Goal: Complete application form: Complete application form

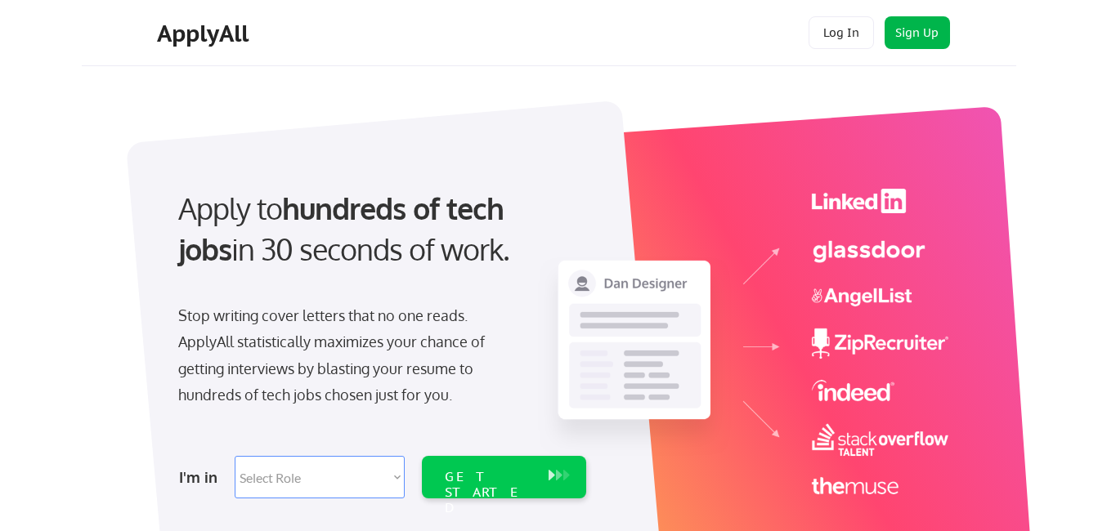
click at [910, 29] on button "Sign Up" at bounding box center [917, 32] width 65 height 33
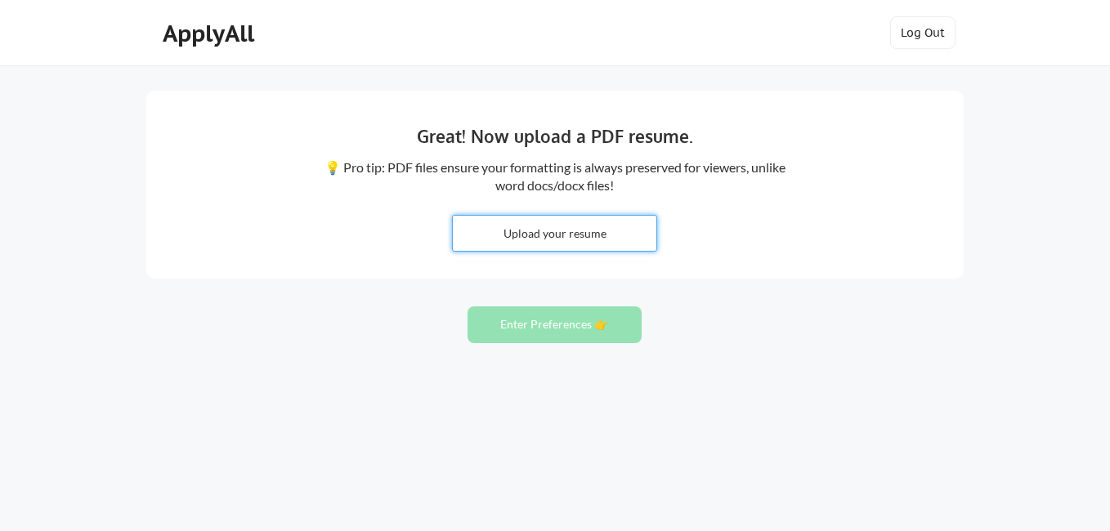
click at [571, 231] on input "file" at bounding box center [555, 233] width 204 height 35
type input "C:\fakepath\Julian's Resume 2025.pdf"
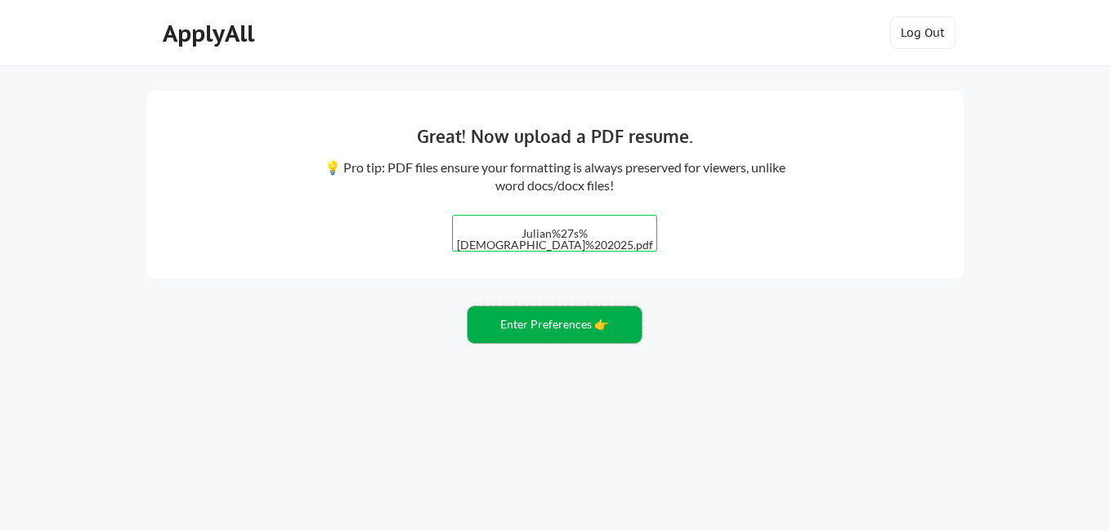
click at [576, 325] on button "Enter Preferences 👉" at bounding box center [555, 325] width 174 height 37
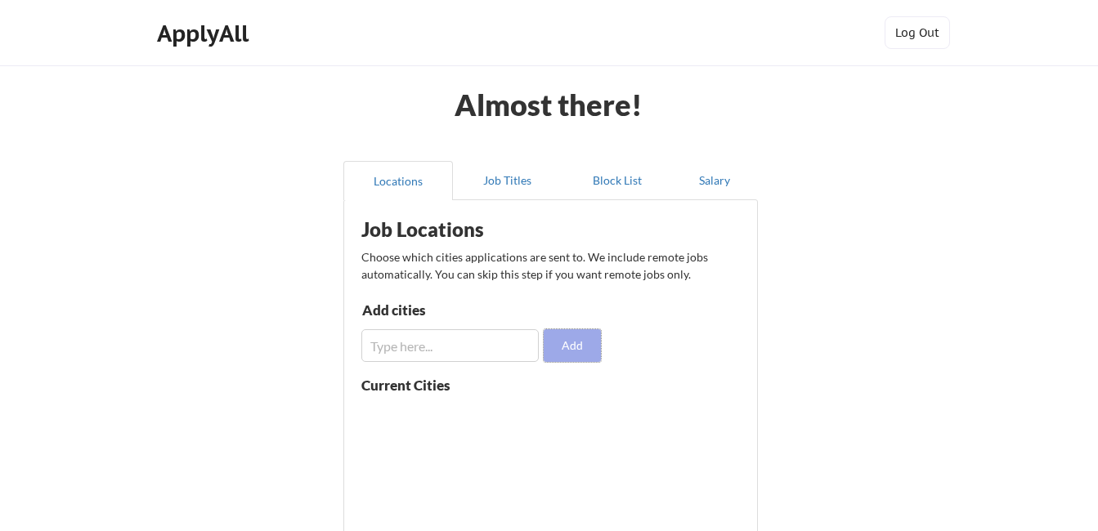
click at [582, 347] on button "Add" at bounding box center [572, 345] width 57 height 33
click at [515, 353] on input "input" at bounding box center [449, 345] width 177 height 33
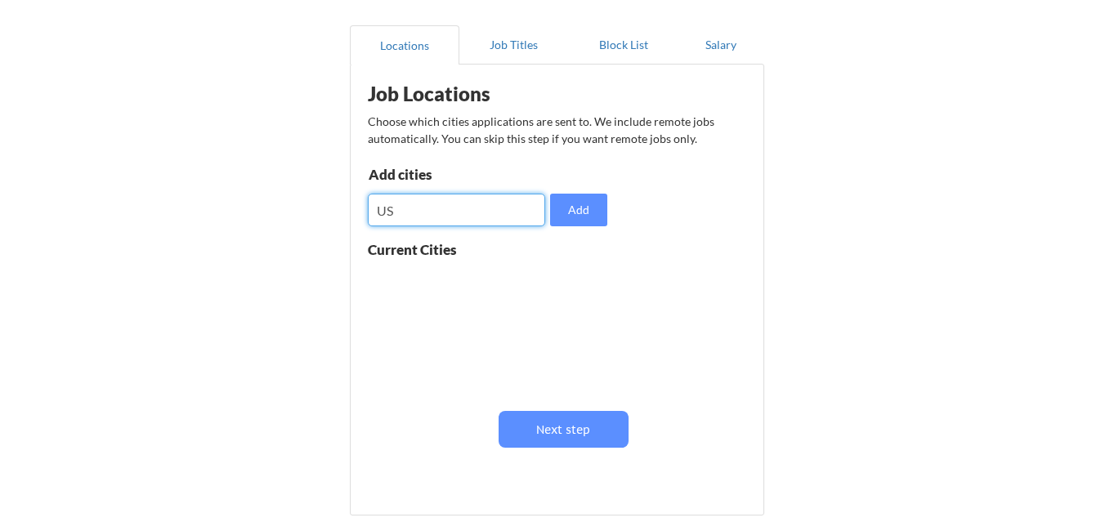
scroll to position [1, 0]
type input "US"
click at [576, 218] on button "Add" at bounding box center [572, 210] width 57 height 33
click at [374, 210] on input "input" at bounding box center [449, 210] width 177 height 33
type input "CANADA"
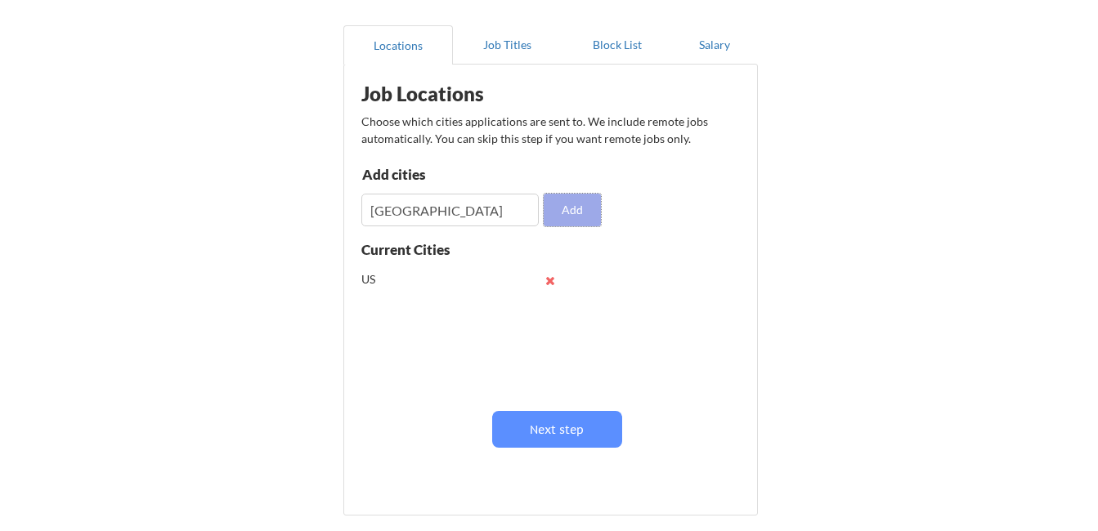
click at [580, 202] on button "Add" at bounding box center [572, 210] width 57 height 33
click at [502, 45] on button "Job Titles" at bounding box center [508, 44] width 110 height 39
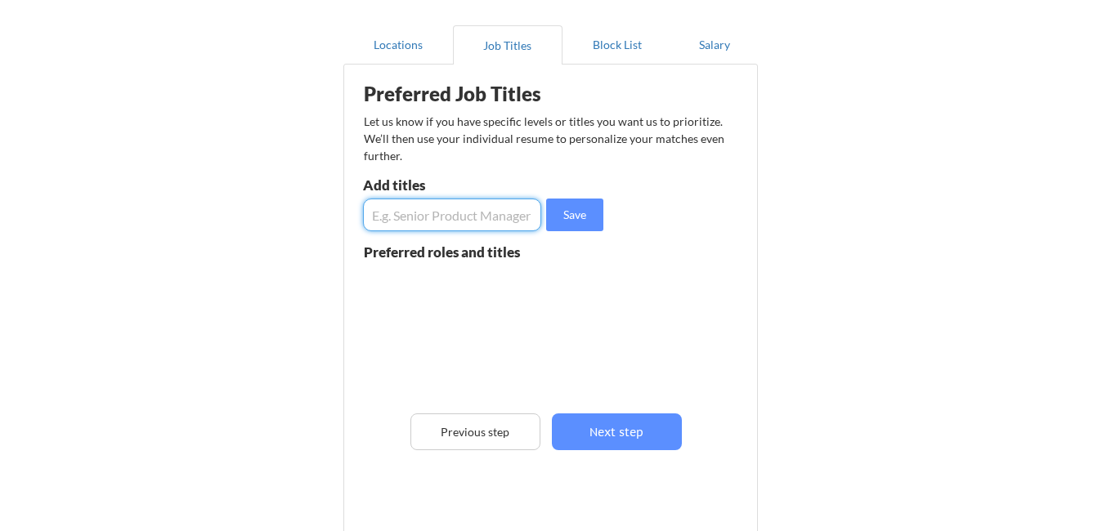
click at [401, 213] on input "input" at bounding box center [452, 215] width 178 height 33
type input "Mental Health Advocate"
click at [567, 217] on button "Save" at bounding box center [574, 215] width 57 height 33
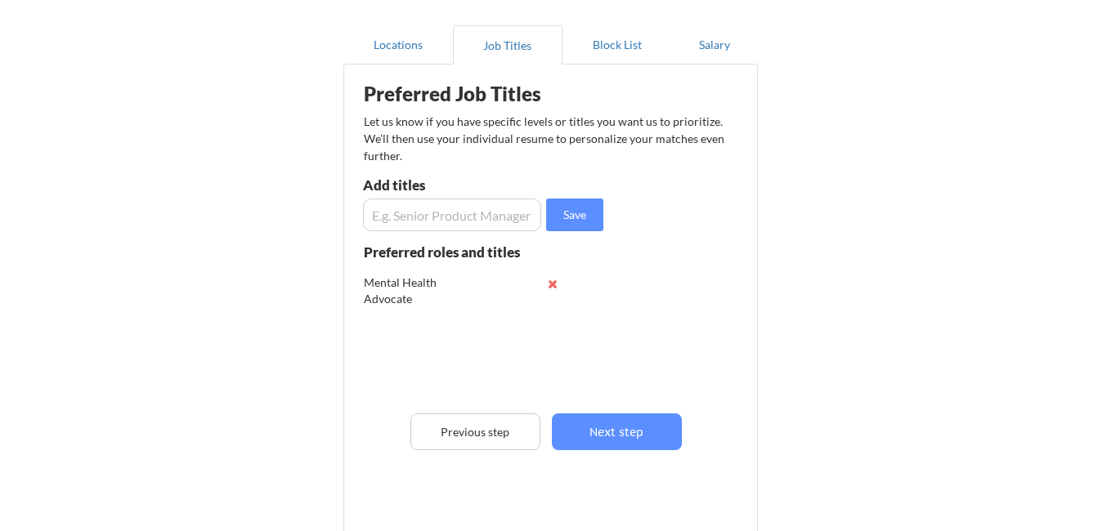
click at [423, 215] on input "input" at bounding box center [452, 215] width 178 height 33
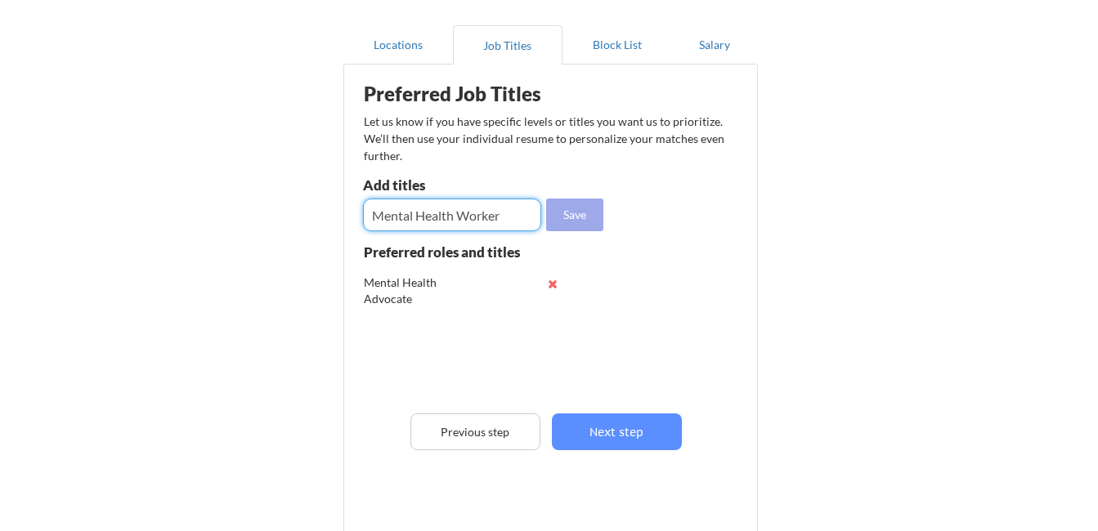
type input "Mental Health Worker"
click at [566, 222] on button "Save" at bounding box center [574, 215] width 57 height 33
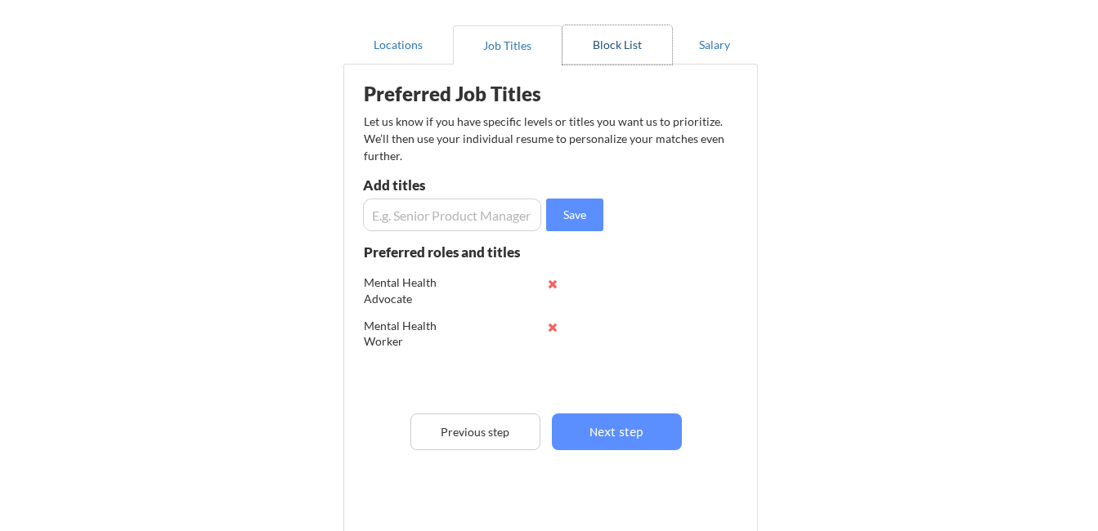
click at [621, 46] on button "Block List" at bounding box center [617, 44] width 110 height 39
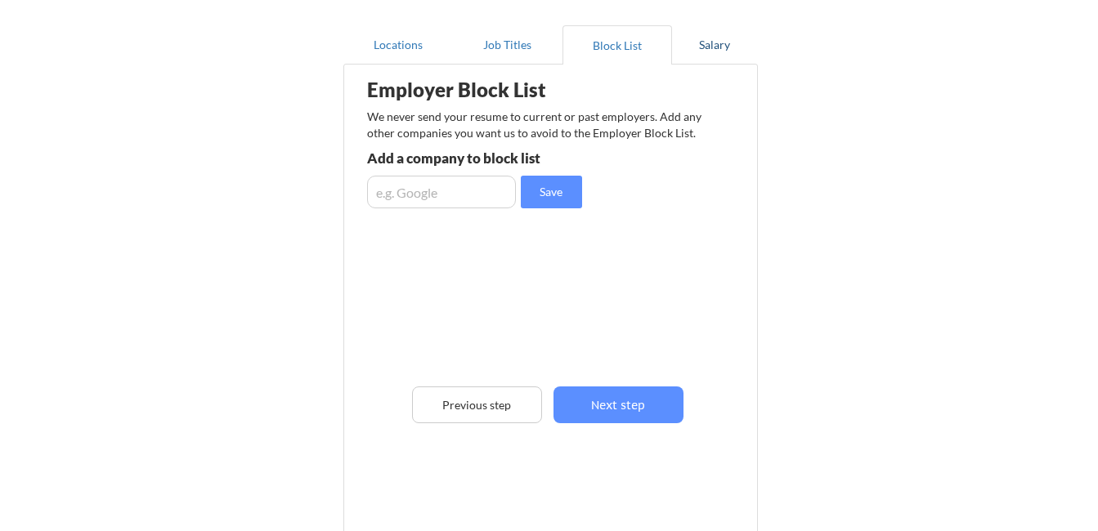
click at [707, 46] on button "Salary" at bounding box center [715, 44] width 86 height 39
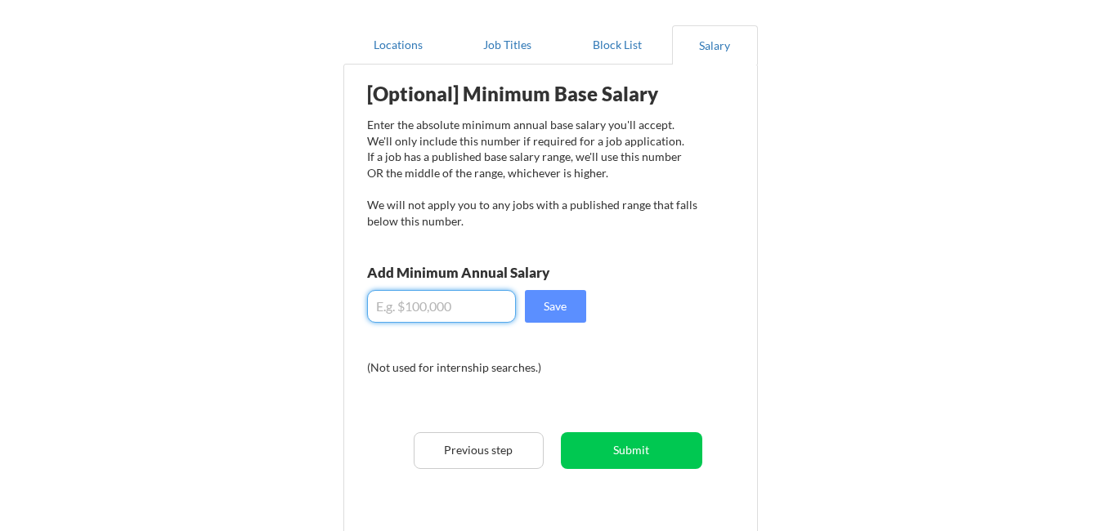
click at [412, 304] on input "input" at bounding box center [441, 306] width 149 height 33
click at [398, 305] on input "input" at bounding box center [441, 306] width 149 height 33
click at [412, 306] on input "input" at bounding box center [441, 306] width 149 height 33
type input "$."
type input "$65,000"
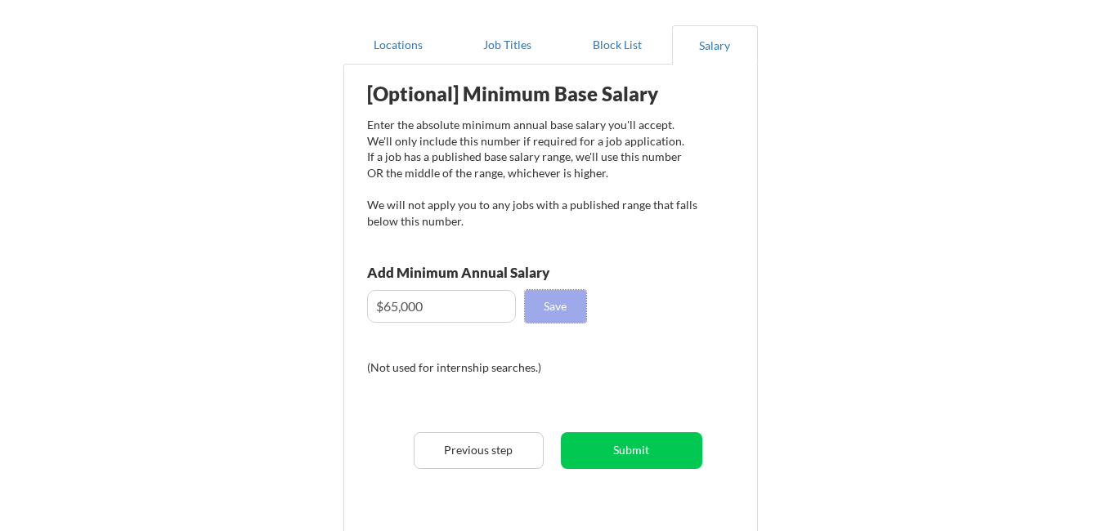
click at [560, 300] on button "Save" at bounding box center [555, 306] width 61 height 33
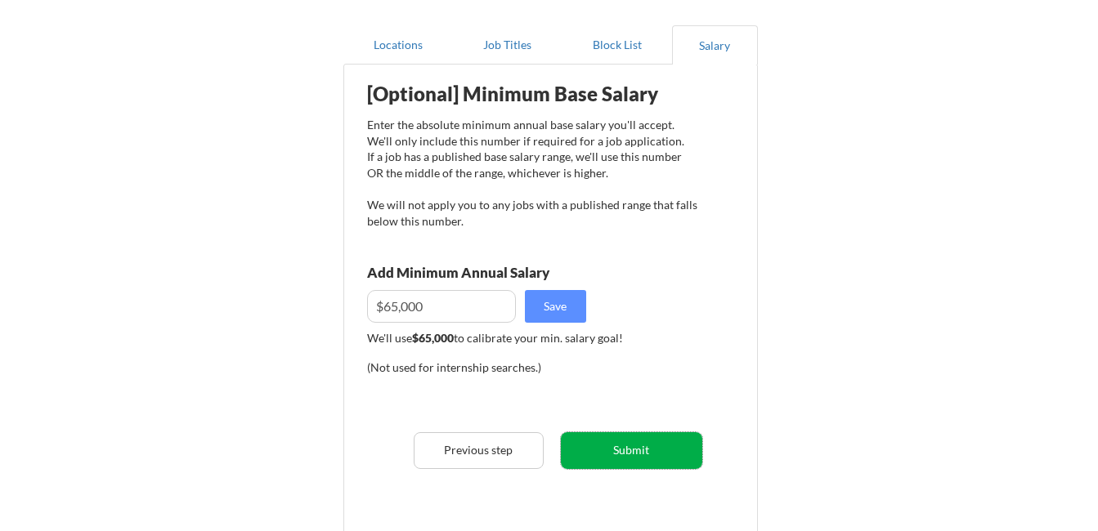
click at [632, 452] on button "Submit" at bounding box center [631, 450] width 141 height 37
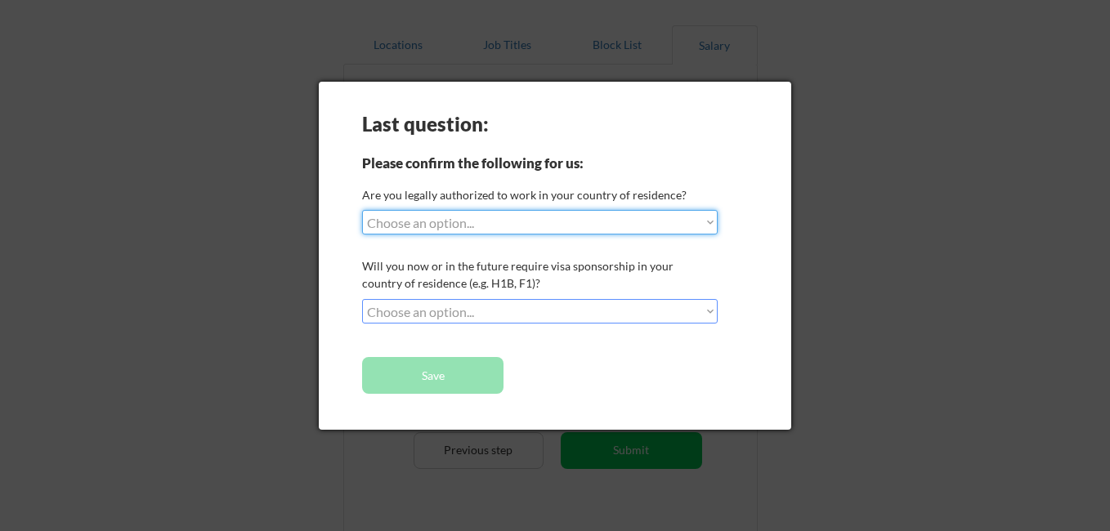
click at [711, 223] on select "Choose an option... Yes, I am a US Citizen Yes, I am a Canadian Citizen Yes, I …" at bounding box center [540, 222] width 356 height 25
select select ""no__i_am_not__yet__authorized""
click at [362, 210] on select "Choose an option... Yes, I am a US Citizen Yes, I am a Canadian Citizen Yes, I …" at bounding box center [540, 222] width 356 height 25
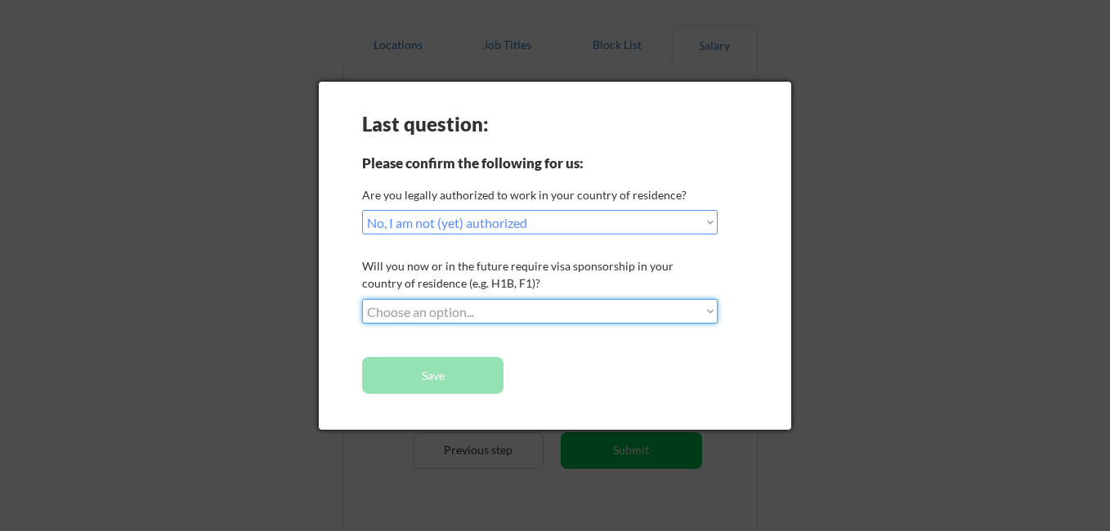
click at [709, 311] on select "Choose an option... No, I will not need sponsorship Yes, I will need sponsorship" at bounding box center [540, 311] width 356 height 25
select select ""yes__i_will_need_sponsorship""
click at [362, 299] on select "Choose an option... No, I will not need sponsorship Yes, I will need sponsorship" at bounding box center [540, 311] width 356 height 25
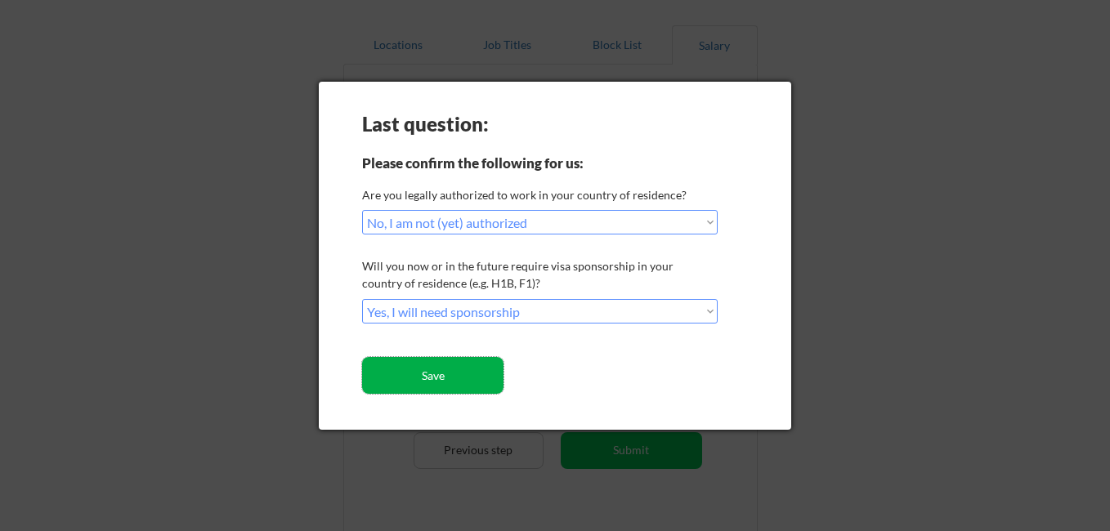
click at [440, 382] on button "Save" at bounding box center [432, 375] width 141 height 37
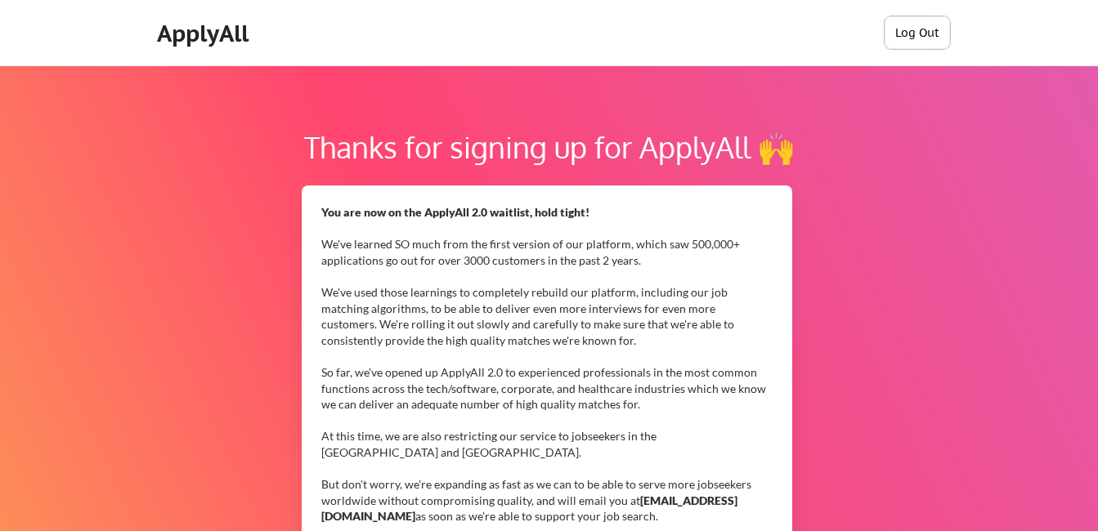
click at [924, 34] on button "Log Out" at bounding box center [917, 32] width 65 height 33
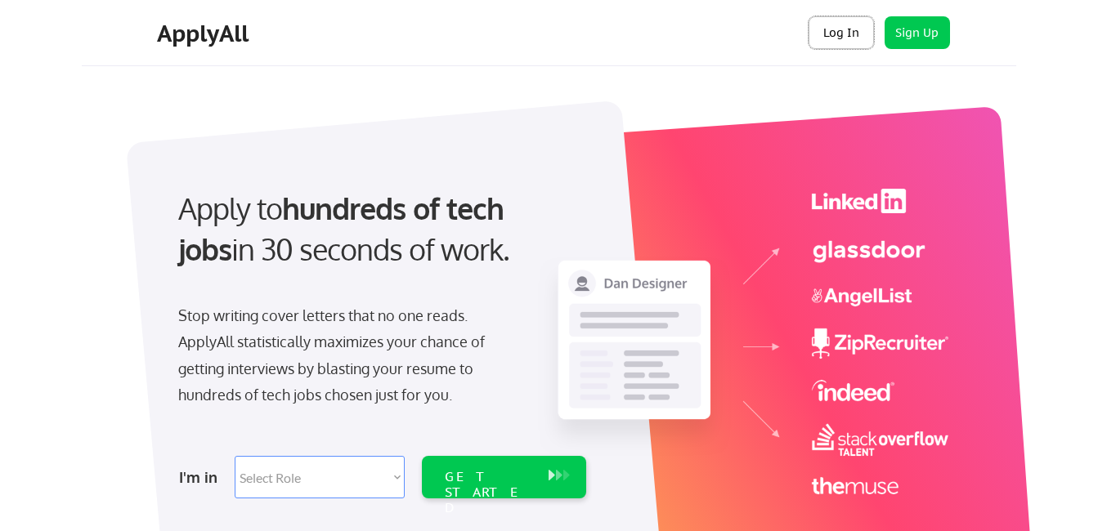
click at [852, 34] on button "Log In" at bounding box center [840, 32] width 65 height 33
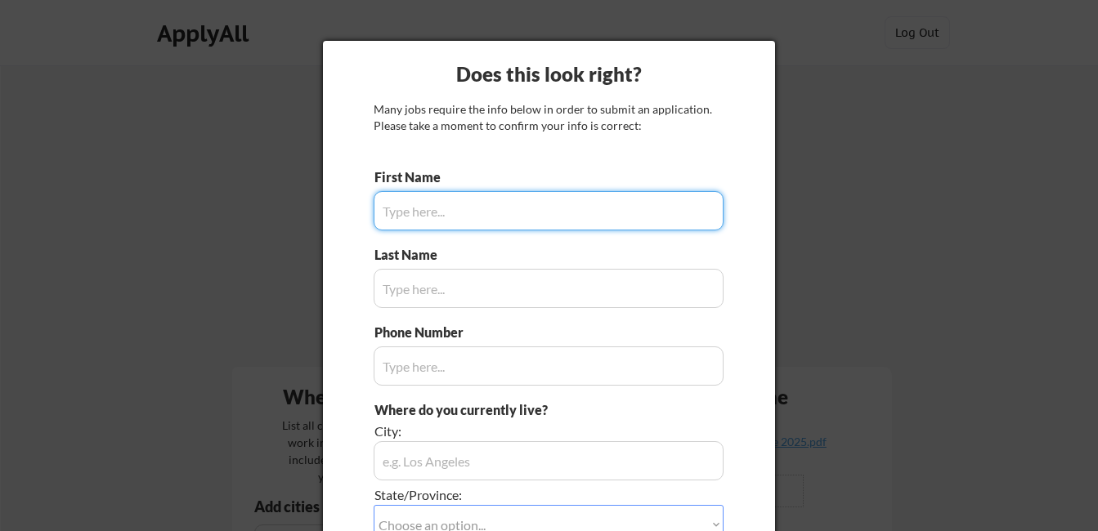
click at [402, 204] on input "input" at bounding box center [549, 210] width 350 height 39
type input "Julian"
click at [393, 291] on input "input" at bounding box center [549, 288] width 350 height 39
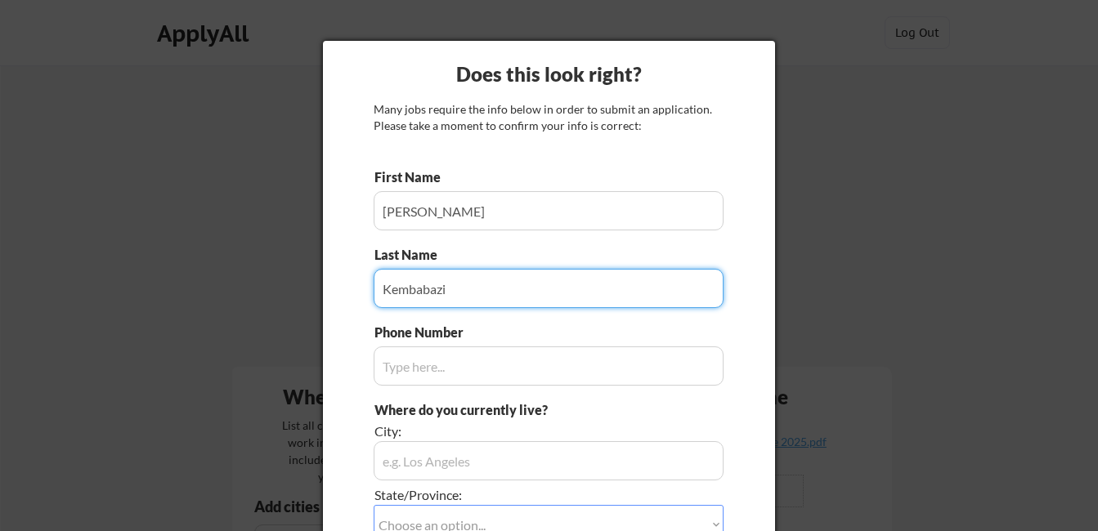
type input "Kembabazi"
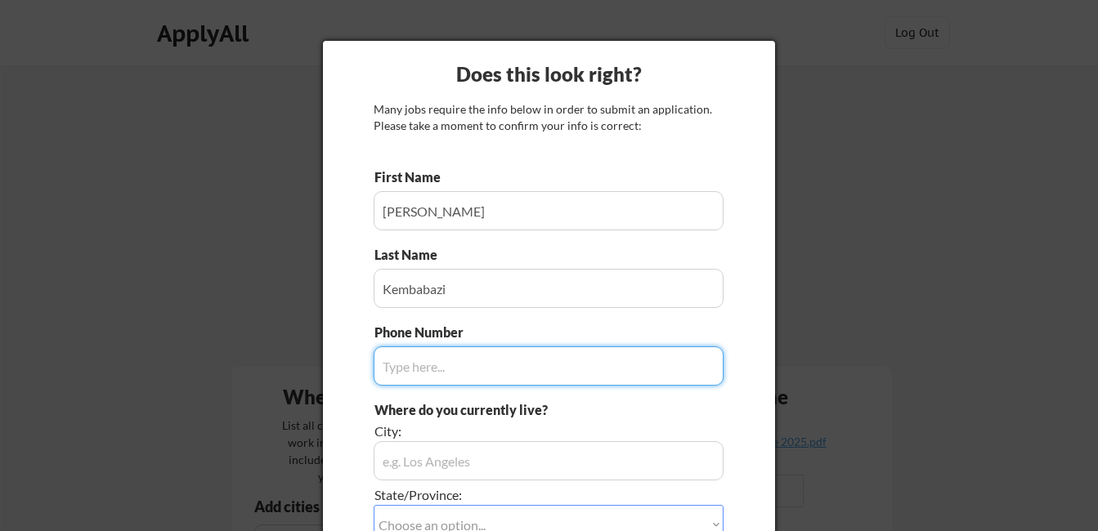
click at [391, 366] on input "input" at bounding box center [549, 366] width 350 height 39
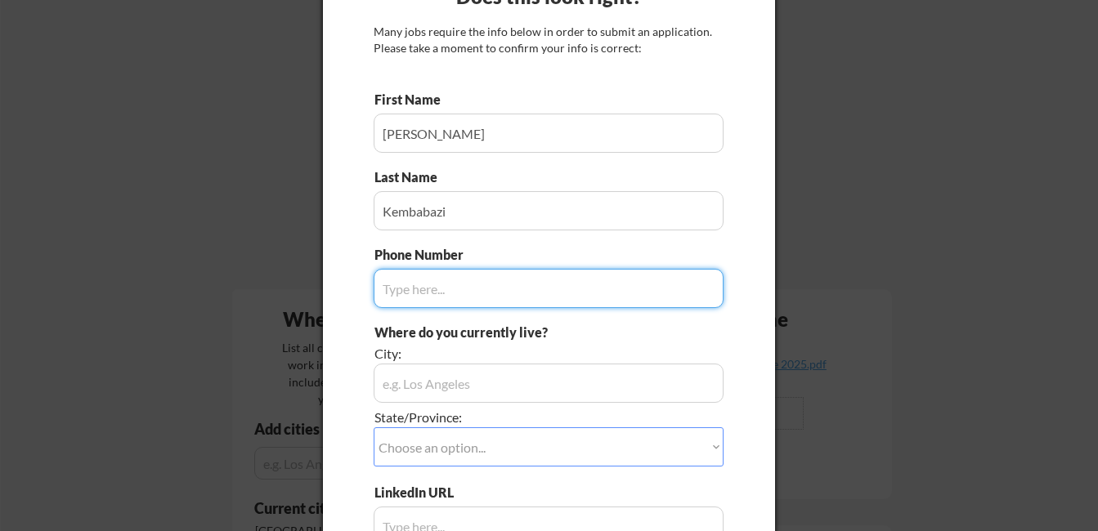
scroll to position [75, 0]
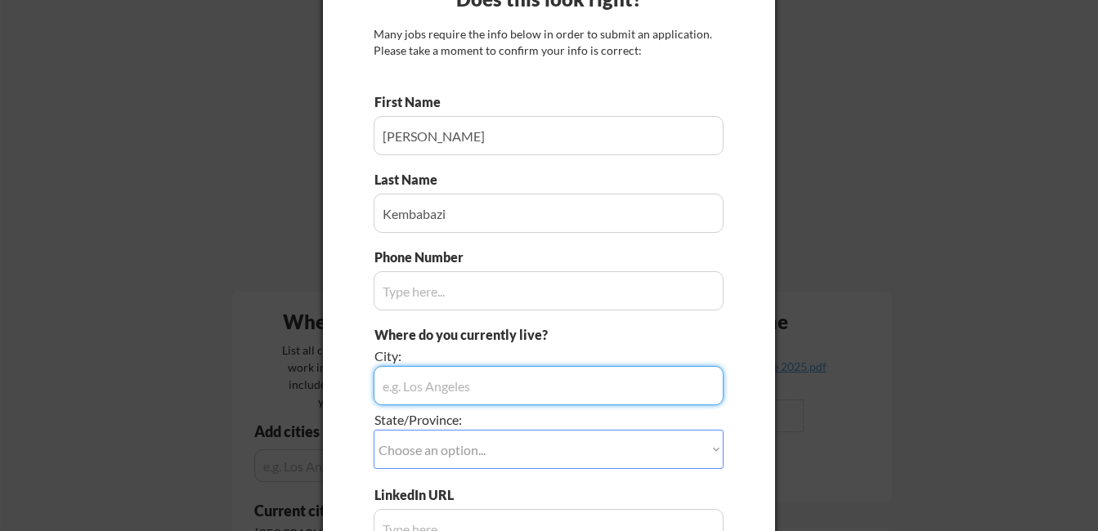
click at [406, 383] on input "input" at bounding box center [549, 385] width 350 height 39
type input "U"
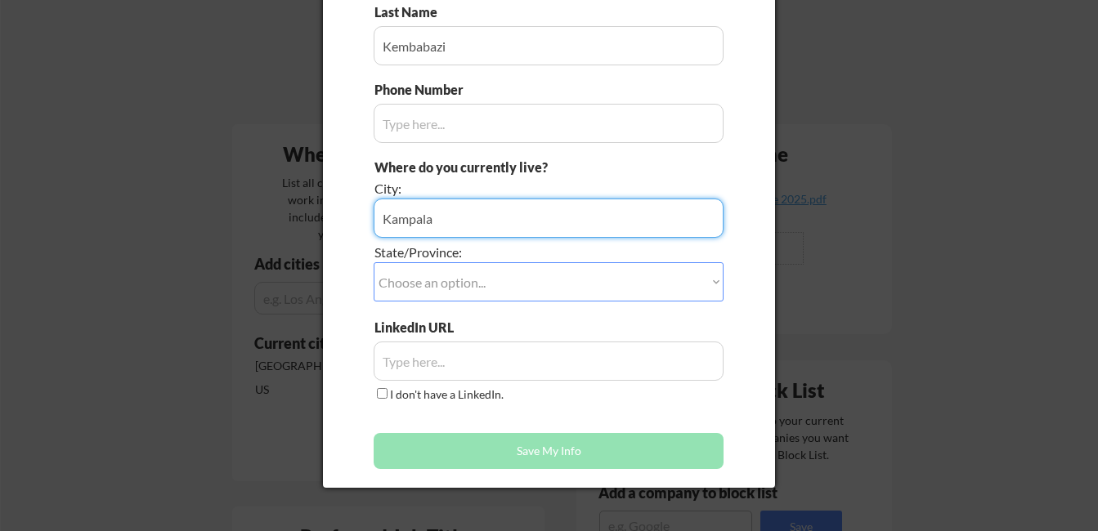
scroll to position [249, 0]
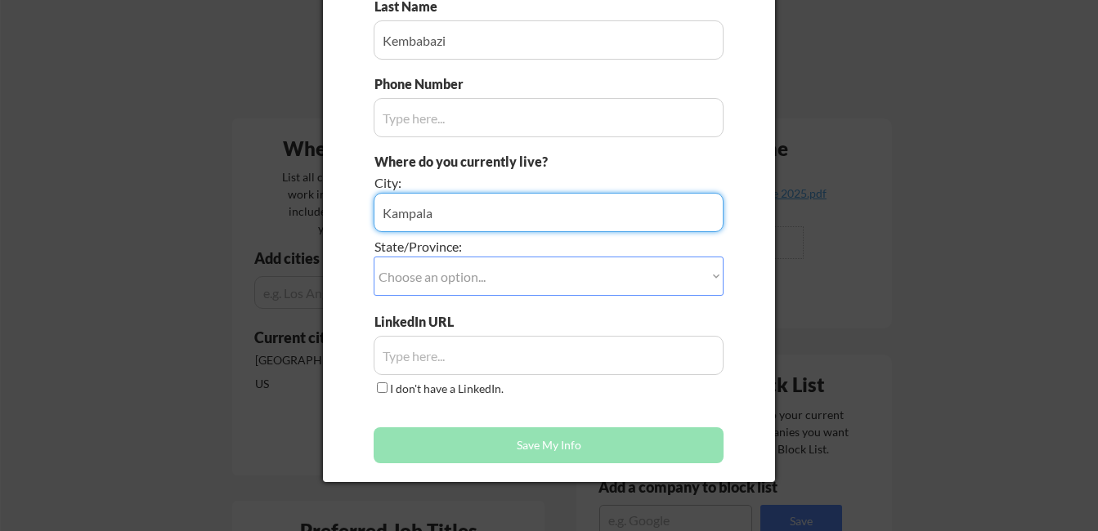
type input "Kampala"
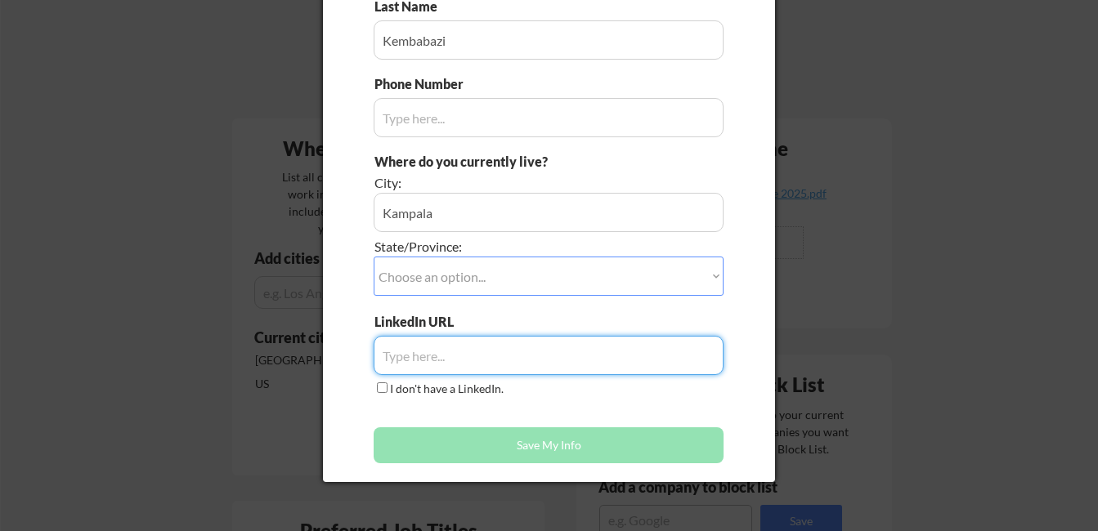
click at [387, 356] on input "input" at bounding box center [549, 355] width 350 height 39
paste input "www.linkedin.com/in/juliankembabazi"
type input "www.linkedin.com/in/juliankembabazi"
click at [716, 277] on select "Choose an option... Other/Not Applicable Alabama Alaska Alberta Arizona Arkansa…" at bounding box center [549, 276] width 350 height 39
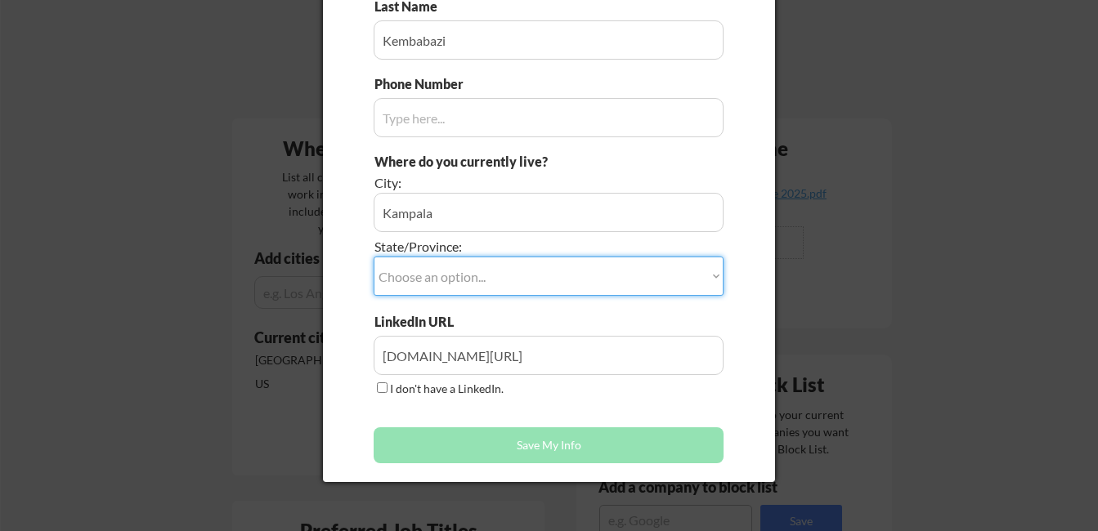
select select ""Other/Not Applicable""
click at [374, 257] on select "Choose an option... Other/Not Applicable Alabama Alaska Alberta Arizona Arkansa…" at bounding box center [549, 276] width 350 height 39
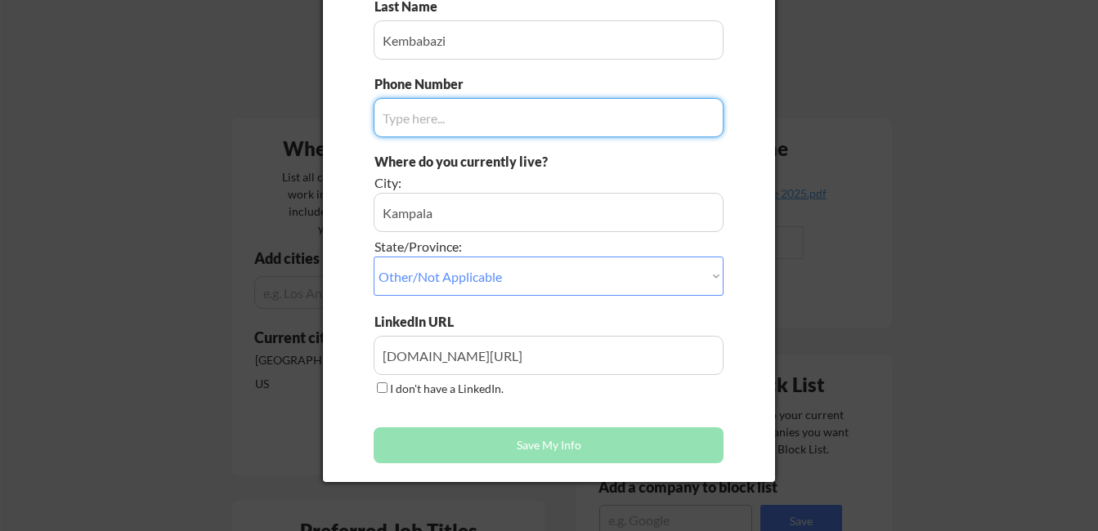
click at [404, 115] on input "input" at bounding box center [549, 117] width 350 height 39
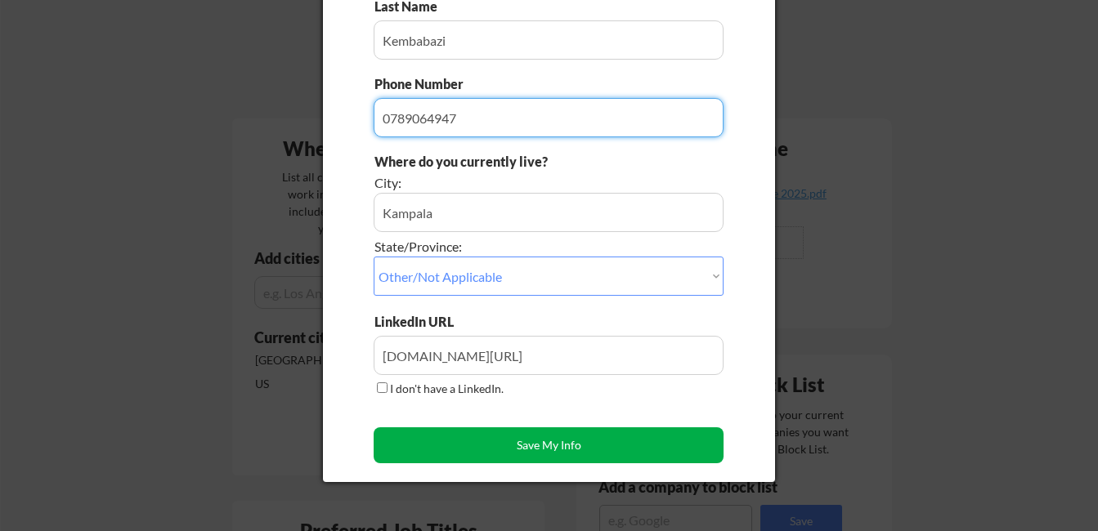
type input "0789064947"
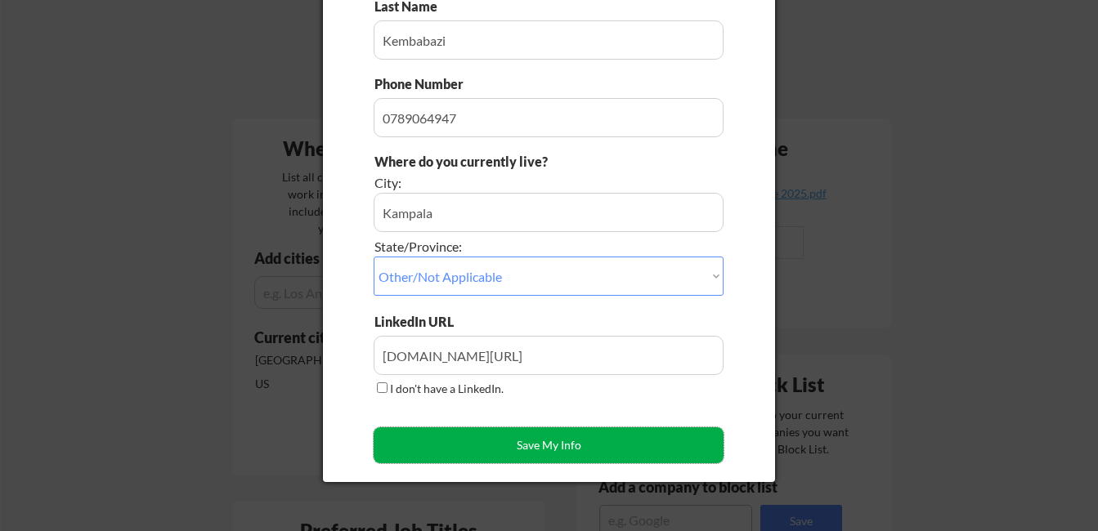
click at [570, 446] on button "Save My Info" at bounding box center [549, 446] width 350 height 36
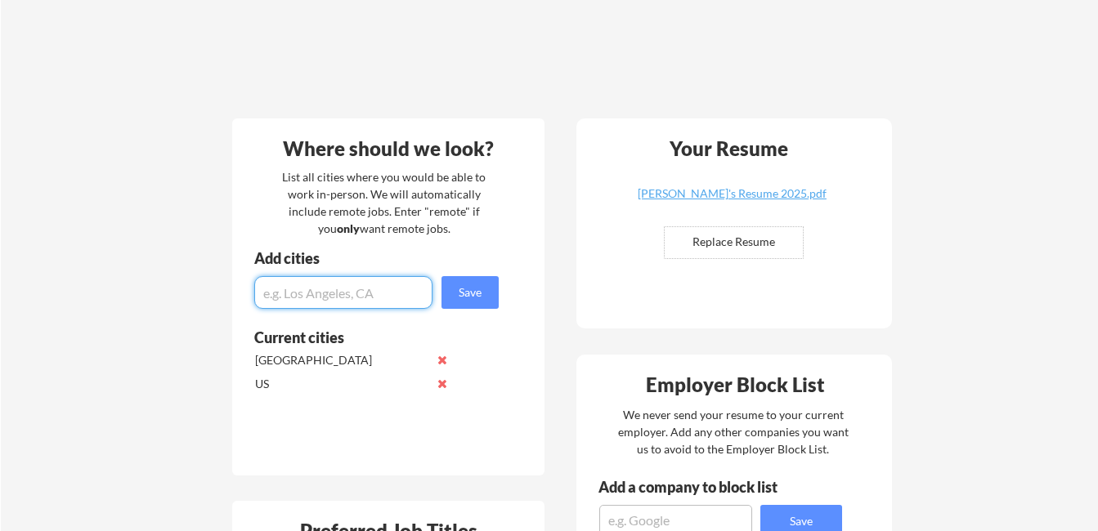
click at [381, 290] on input "input" at bounding box center [343, 292] width 178 height 33
type input "[GEOGRAPHIC_DATA]"
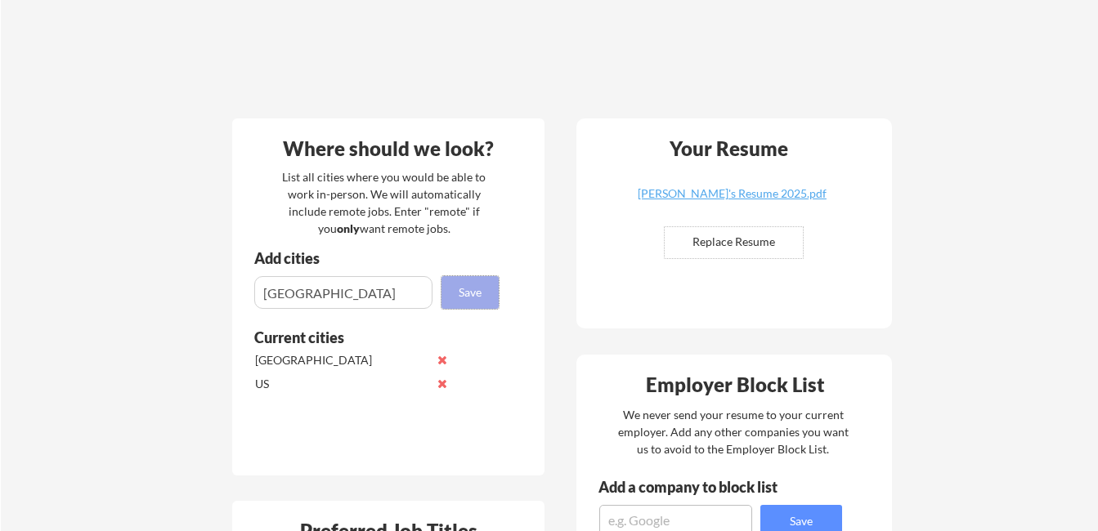
click at [477, 291] on button "Save" at bounding box center [469, 292] width 57 height 33
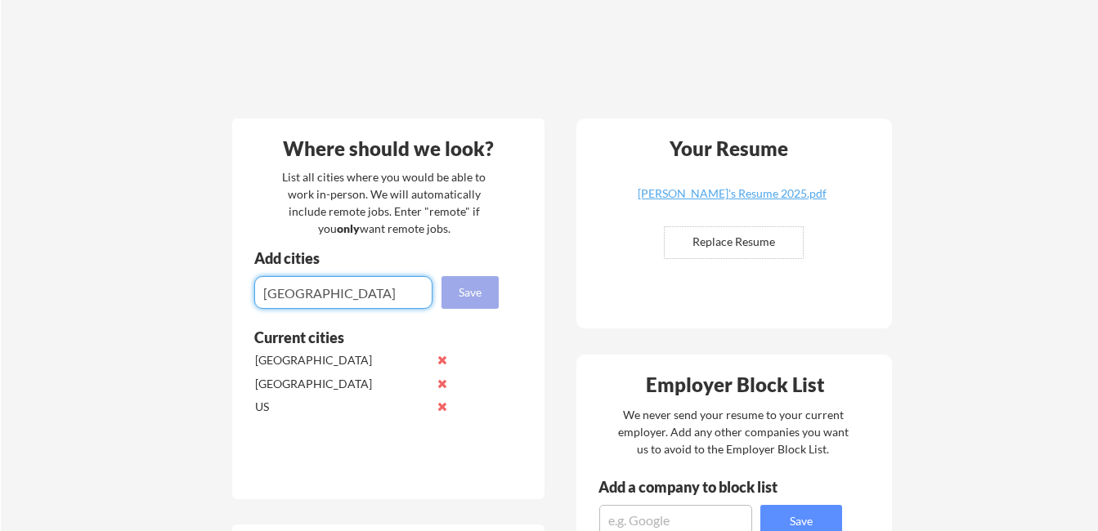
type input "[GEOGRAPHIC_DATA]"
click at [482, 284] on button "Save" at bounding box center [469, 292] width 57 height 33
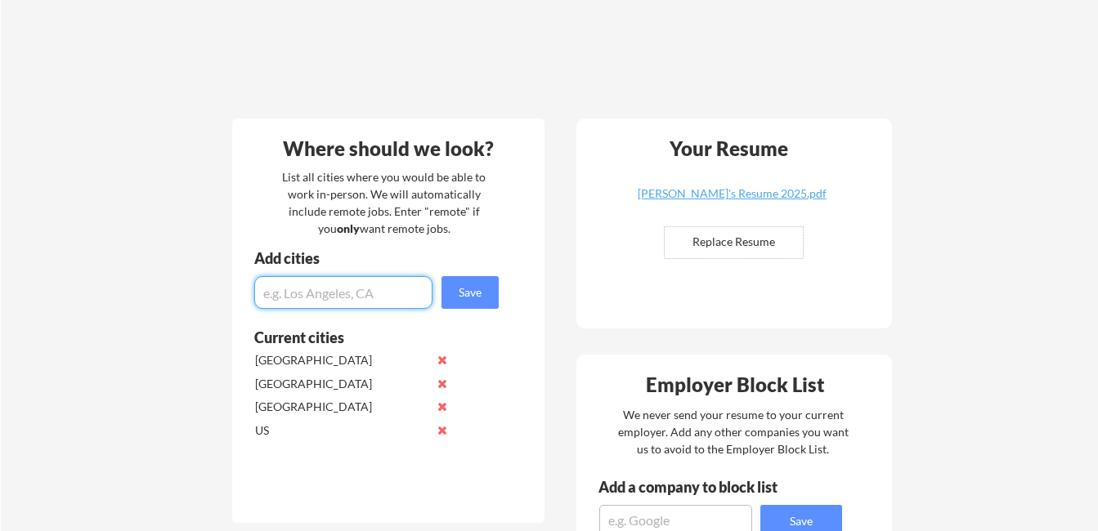
click at [284, 290] on input "input" at bounding box center [343, 292] width 178 height 33
type input "P"
type input "[GEOGRAPHIC_DATA]"
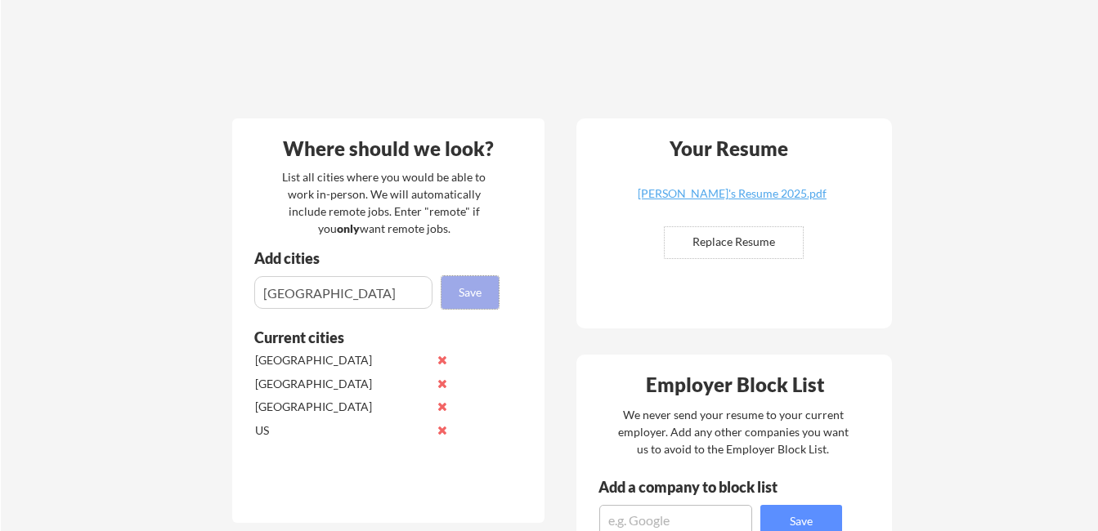
click at [464, 294] on button "Save" at bounding box center [469, 292] width 57 height 33
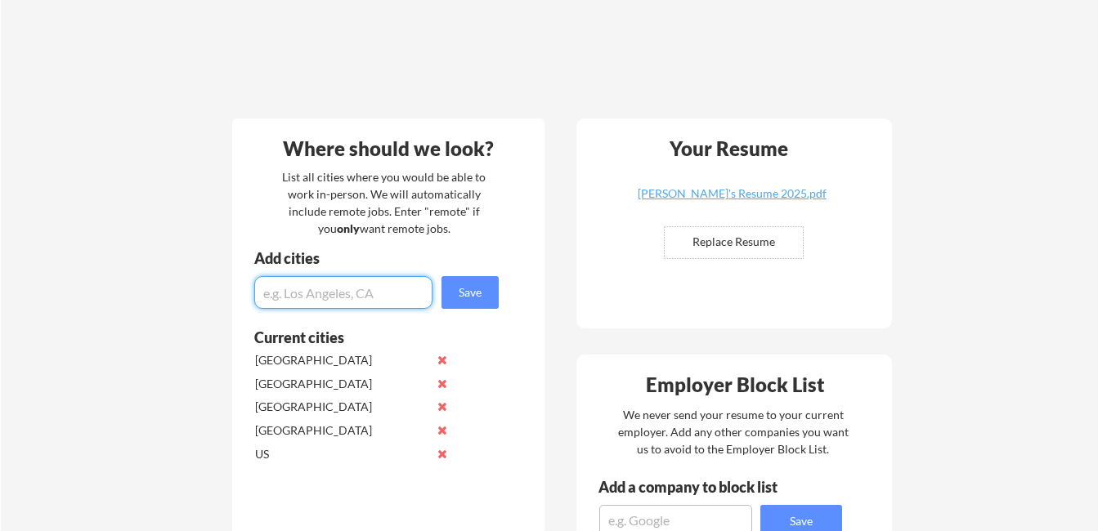
click at [269, 296] on input "input" at bounding box center [343, 292] width 178 height 33
type input "[GEOGRAPHIC_DATA]"
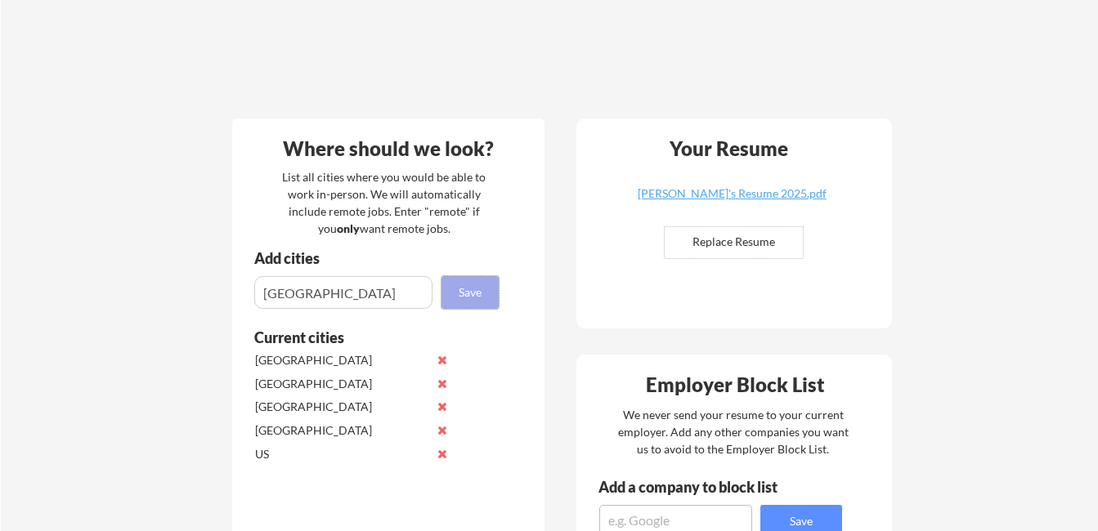
click at [480, 289] on button "Save" at bounding box center [469, 292] width 57 height 33
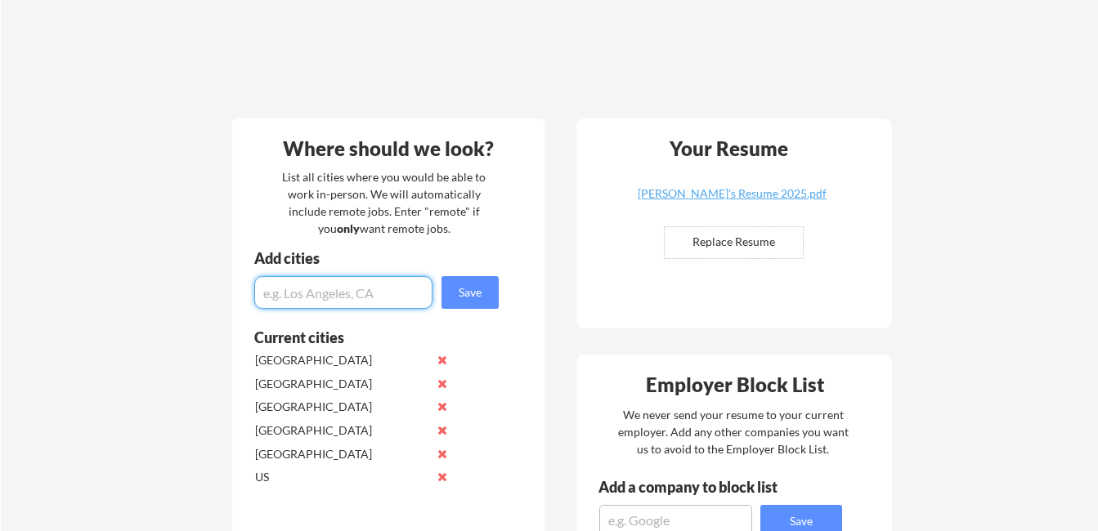
click at [271, 294] on input "input" at bounding box center [343, 292] width 178 height 33
type input "[GEOGRAPHIC_DATA]"
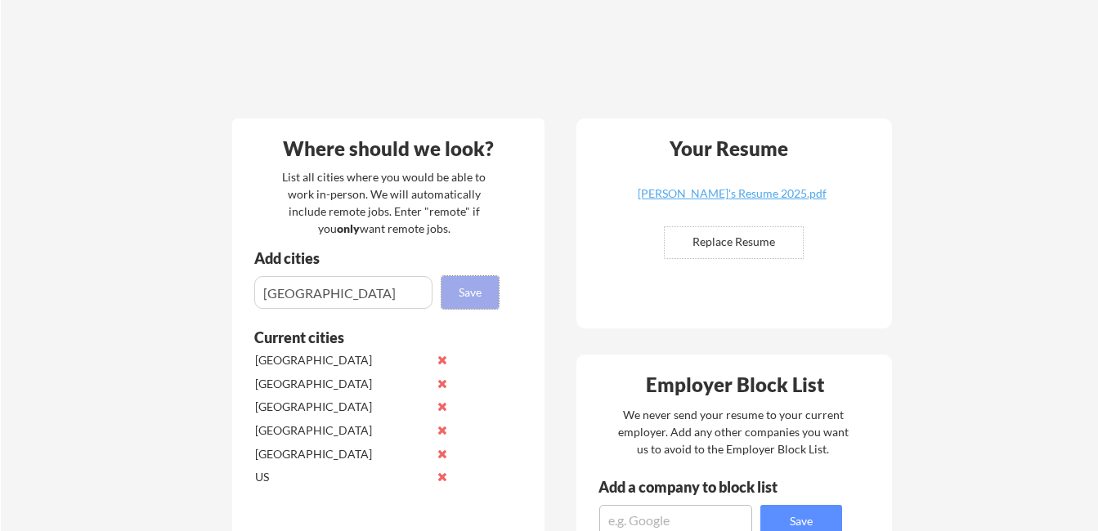
click at [468, 290] on button "Save" at bounding box center [469, 292] width 57 height 33
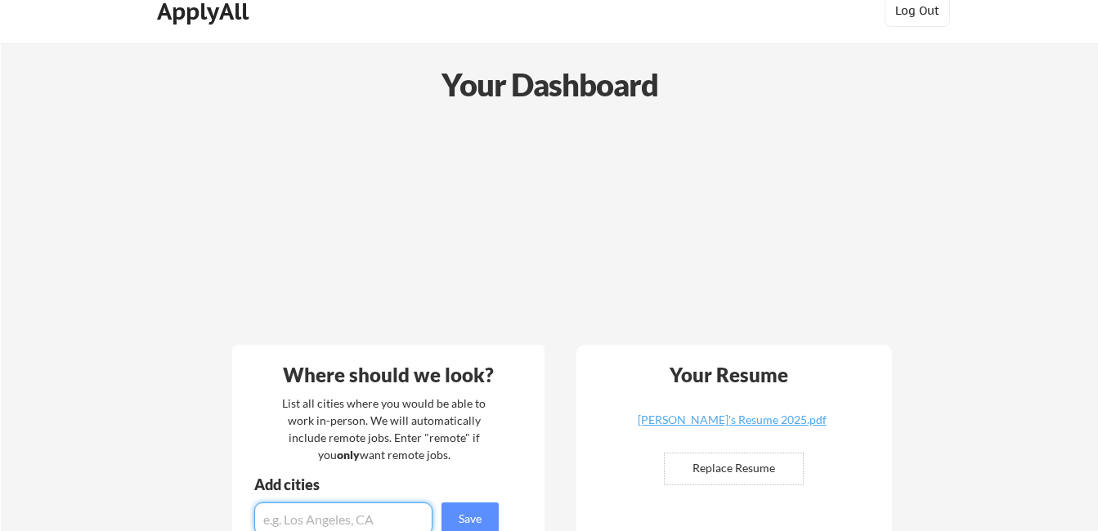
scroll to position [0, 0]
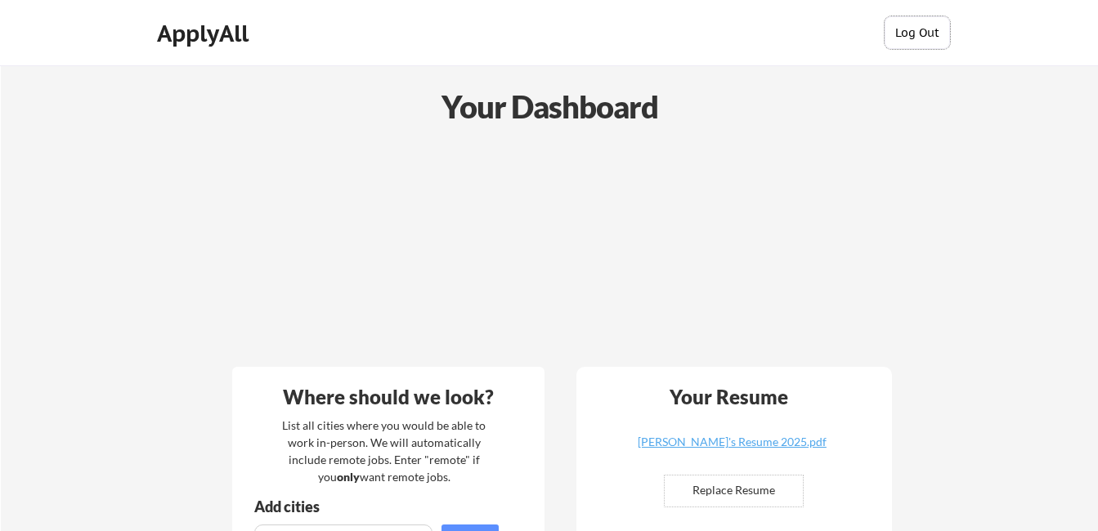
click at [913, 33] on button "Log Out" at bounding box center [917, 32] width 65 height 33
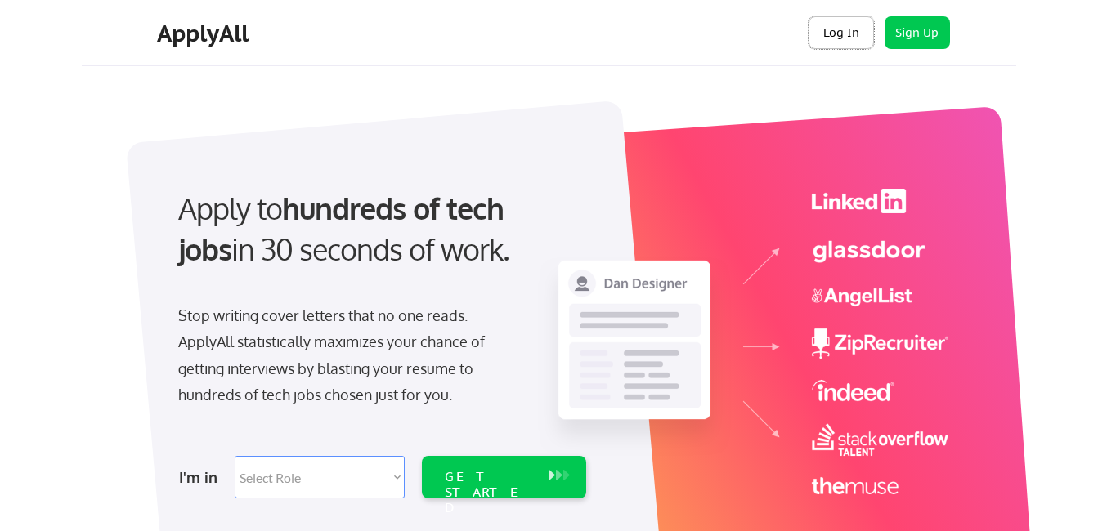
click at [837, 34] on button "Log In" at bounding box center [840, 32] width 65 height 33
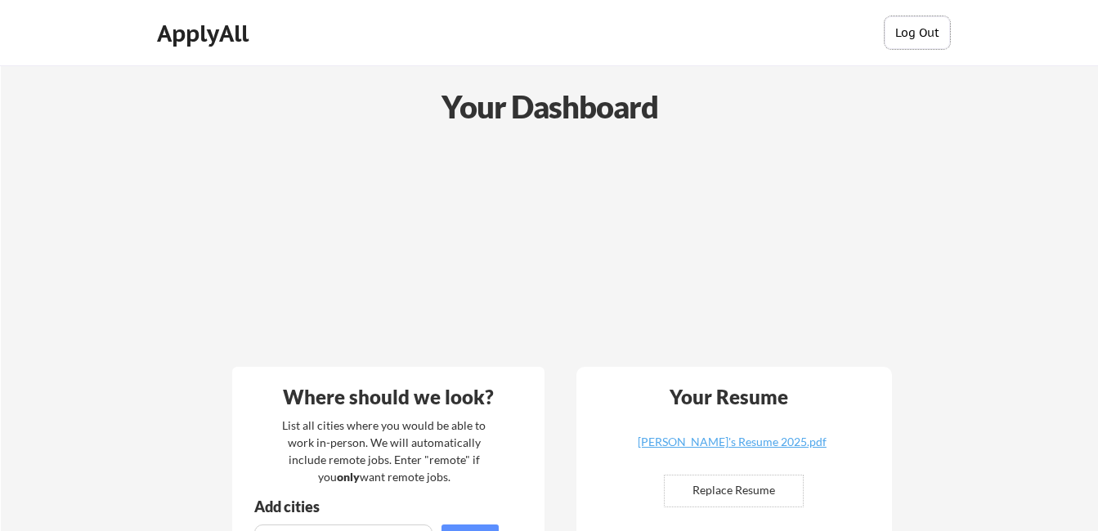
click at [904, 38] on button "Log Out" at bounding box center [917, 32] width 65 height 33
